Goal: Find specific page/section: Find specific page/section

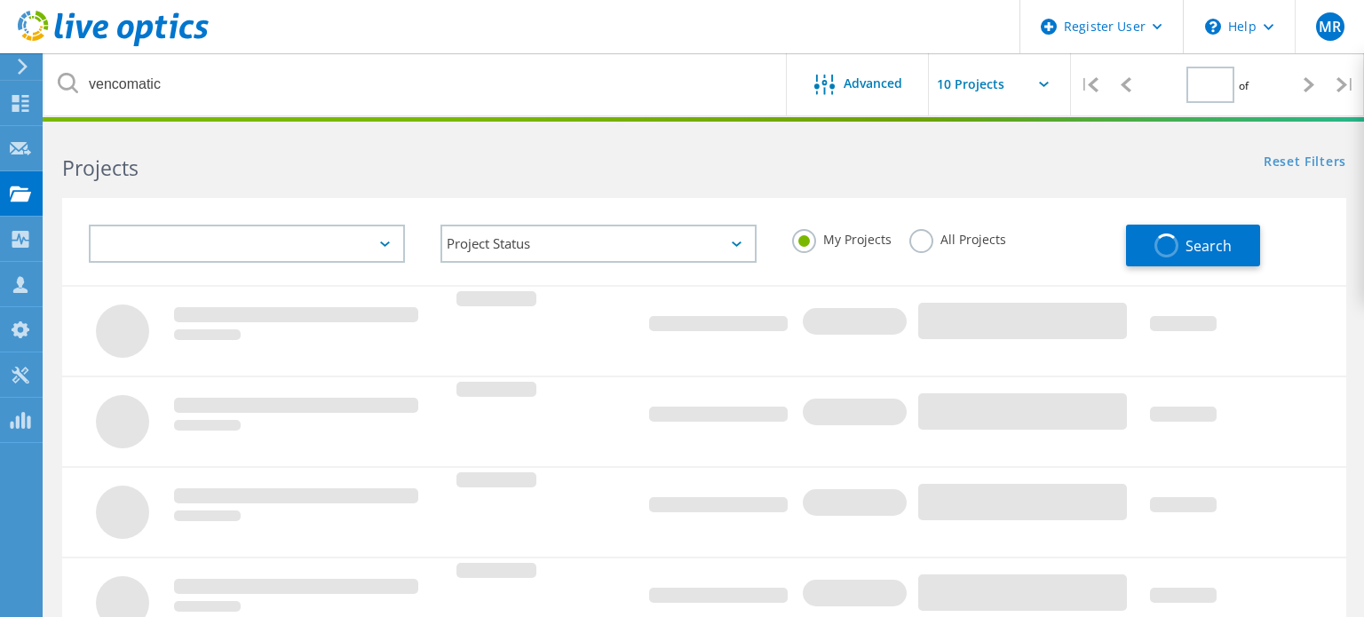
type input "1"
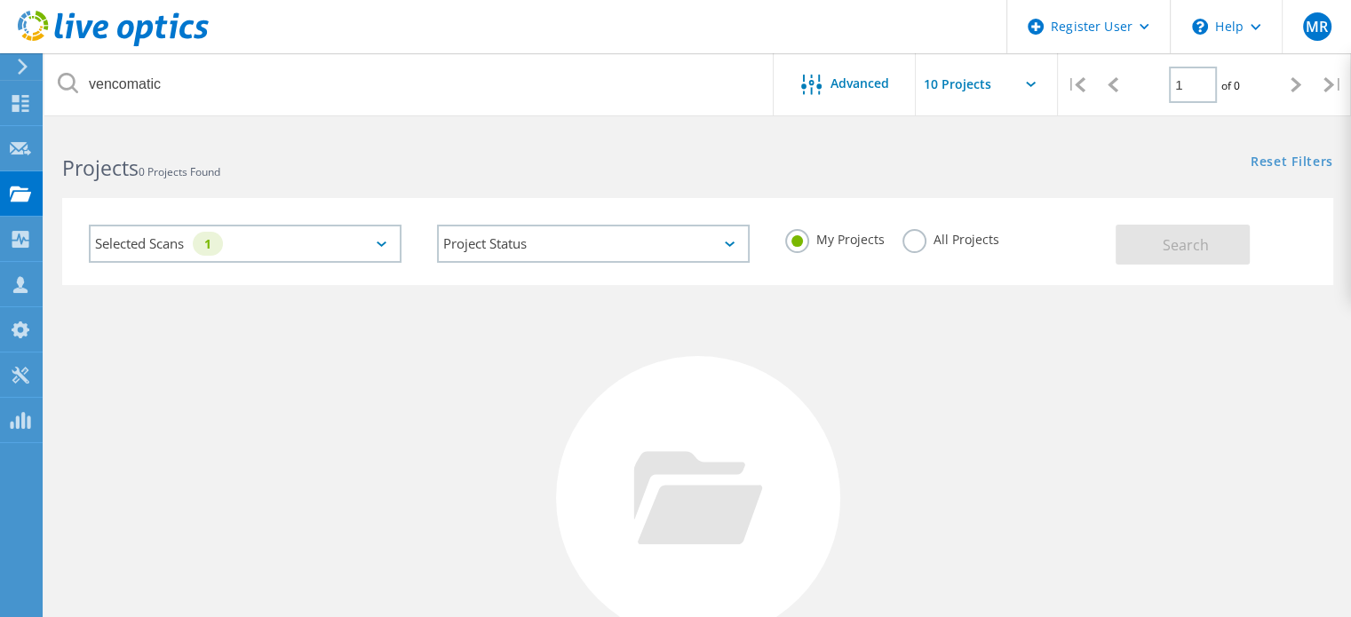
click at [906, 236] on label "All Projects" at bounding box center [950, 237] width 97 height 17
click at [0, 0] on input "All Projects" at bounding box center [0, 0] width 0 height 0
click at [309, 253] on div "Selected Scans 1" at bounding box center [245, 244] width 313 height 38
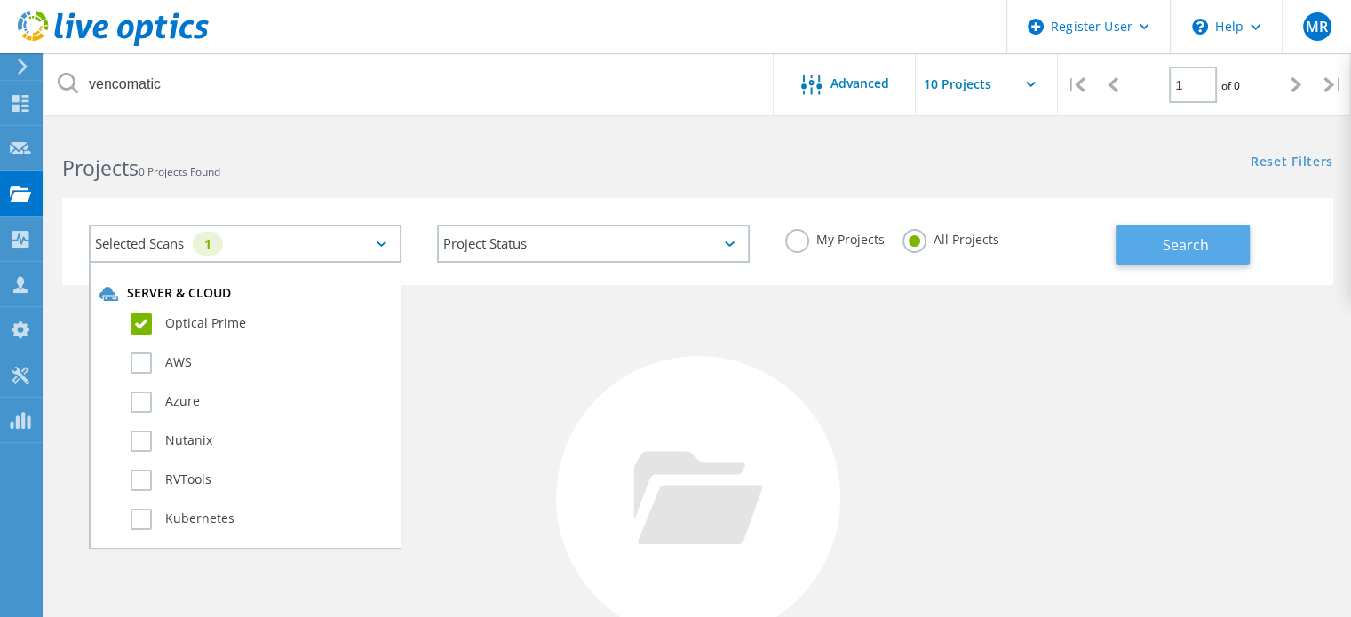
click at [1133, 240] on button "Search" at bounding box center [1182, 245] width 134 height 40
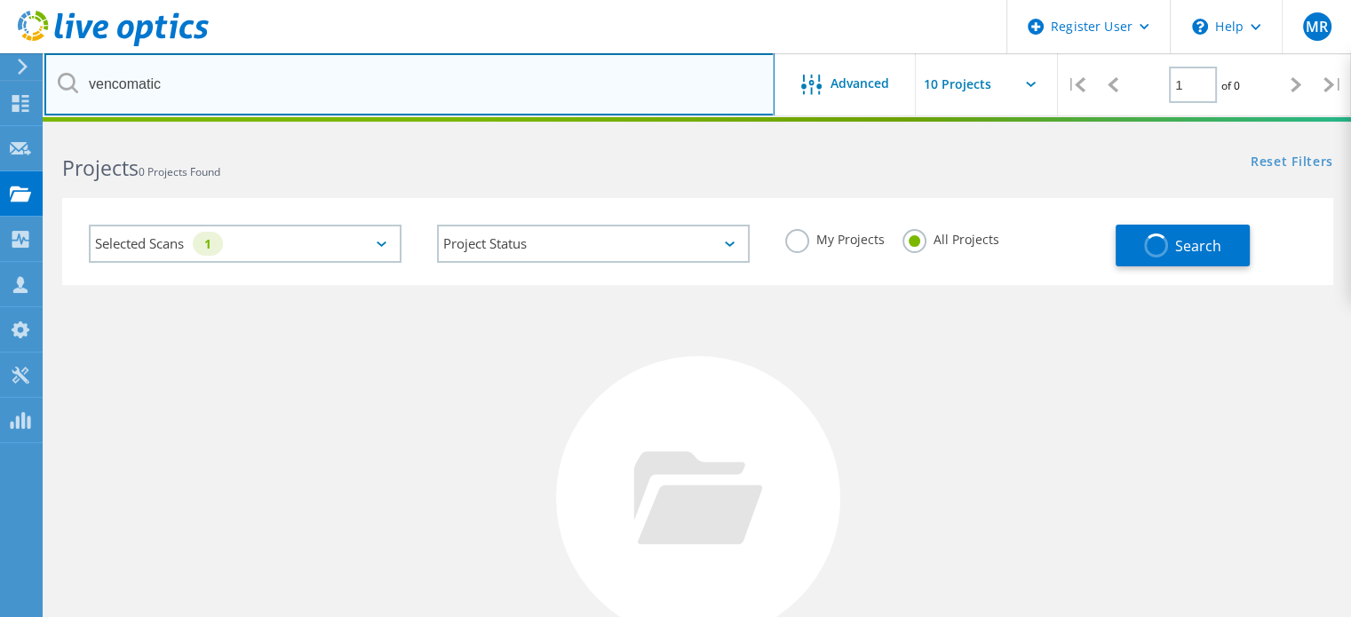
click at [366, 96] on input "vencomatic" at bounding box center [409, 84] width 730 height 62
type input "AOC"
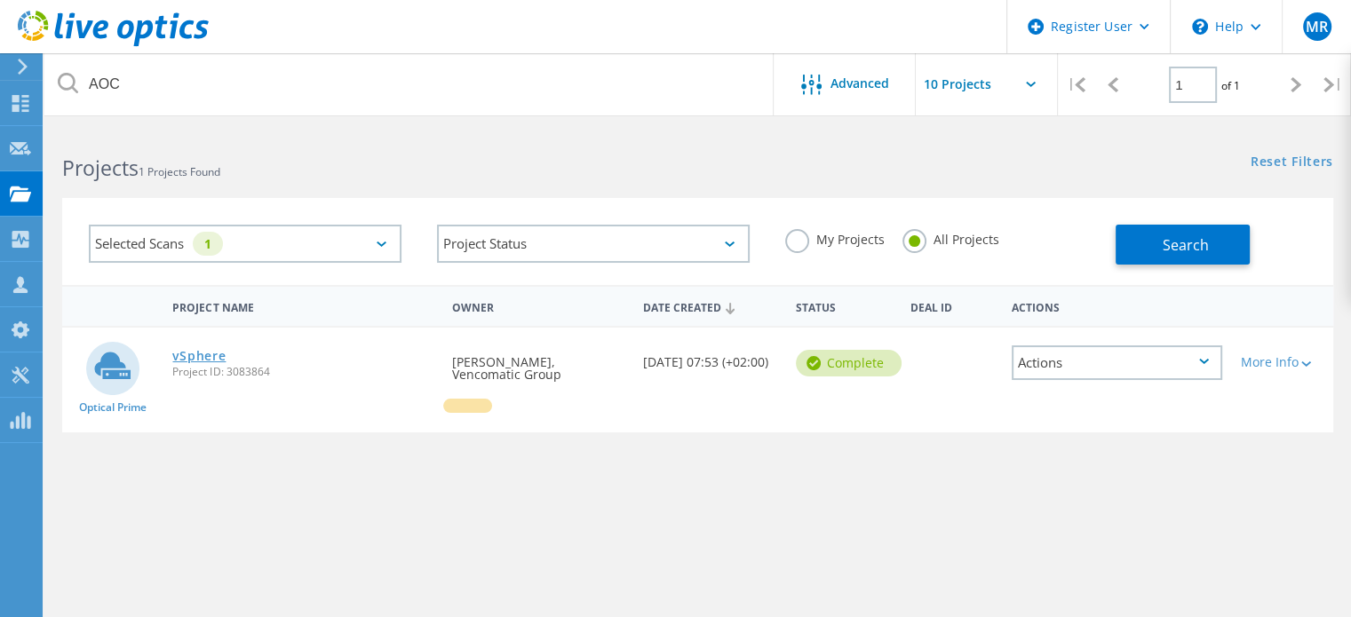
click at [181, 354] on link "vSphere" at bounding box center [198, 356] width 53 height 12
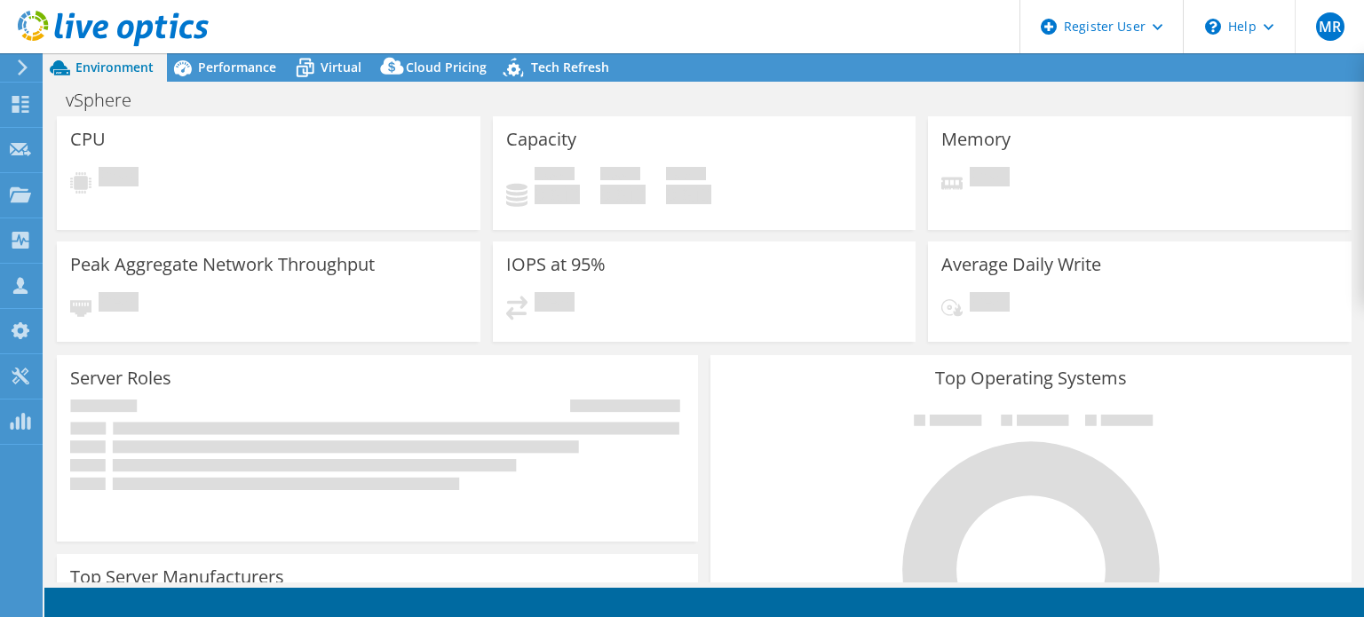
select select "EUFrankfurt"
select select "EUR"
